Goal: Navigation & Orientation: Find specific page/section

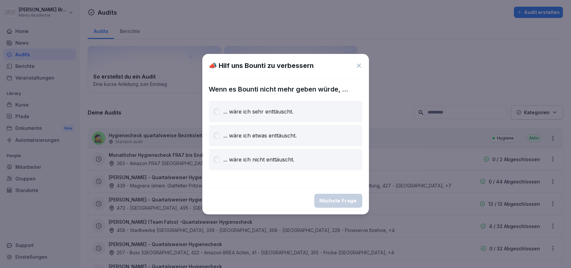
click at [358, 65] on icon at bounding box center [359, 66] width 4 height 4
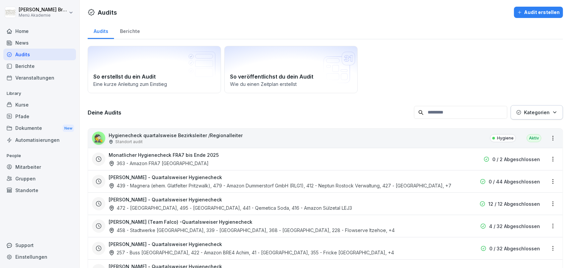
drag, startPoint x: 27, startPoint y: 29, endPoint x: 32, endPoint y: 31, distance: 6.0
click at [27, 29] on div "Home" at bounding box center [39, 31] width 73 height 12
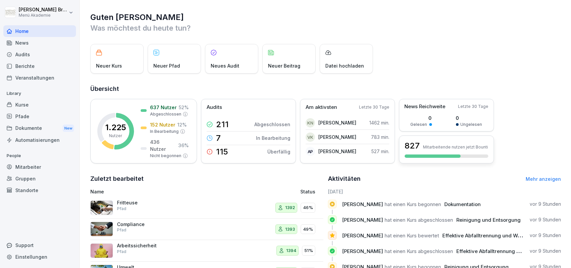
click at [412, 145] on h3 "827" at bounding box center [412, 145] width 15 height 11
